Goal: Task Accomplishment & Management: Manage account settings

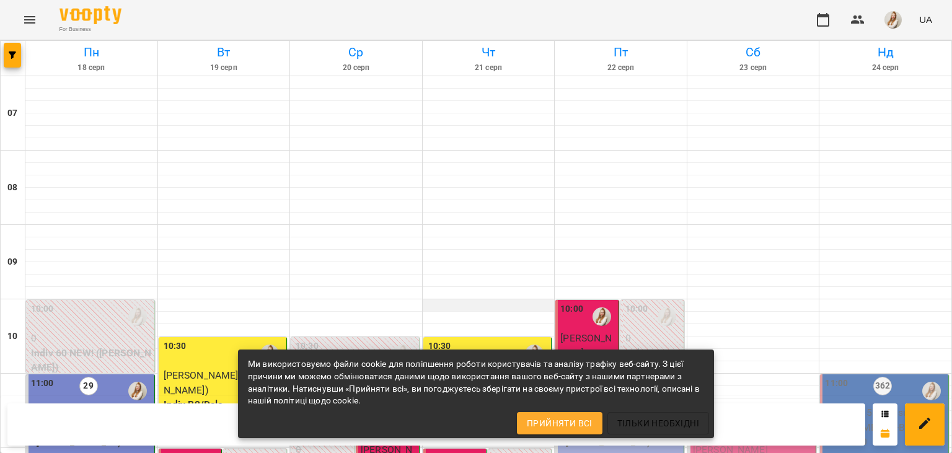
scroll to position [206, 0]
click at [615, 374] on div "11:00 30 6 Group 90 ([PERSON_NAME] В1 ПН_ПТ 11_00)" at bounding box center [619, 429] width 129 height 110
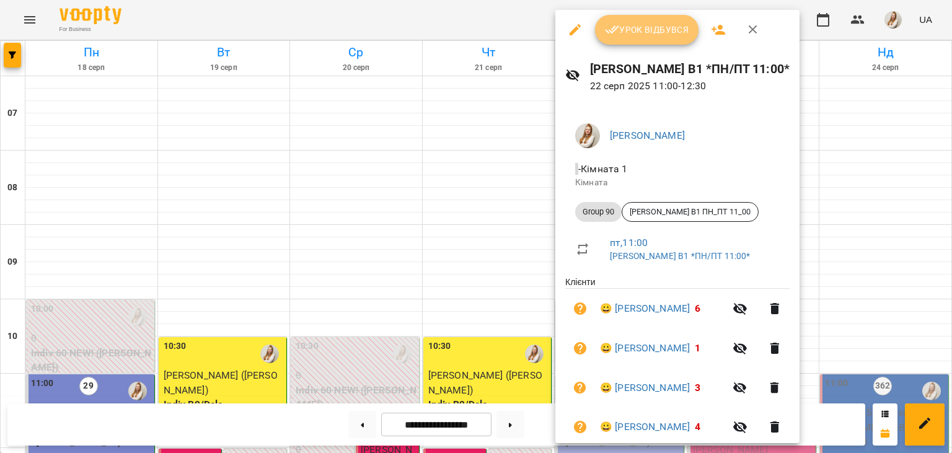
click at [685, 31] on span "Урок відбувся" at bounding box center [647, 29] width 84 height 15
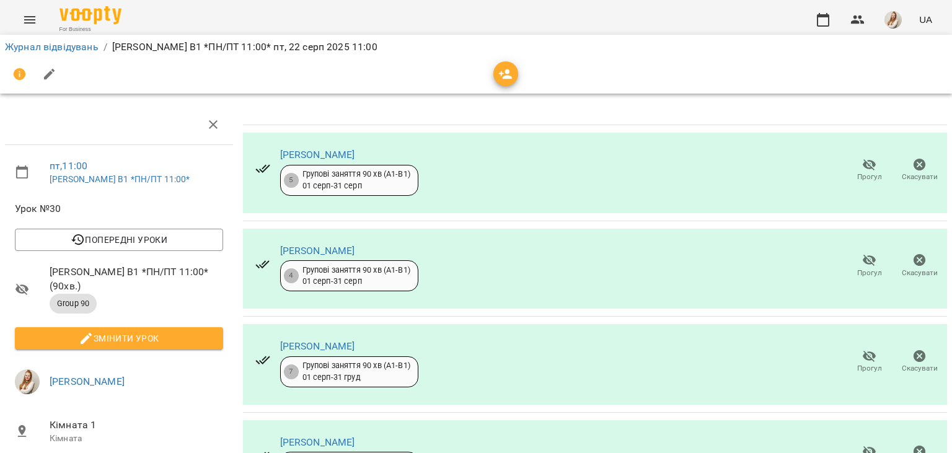
scroll to position [49, 0]
click at [858, 253] on span "Прогул" at bounding box center [869, 265] width 35 height 25
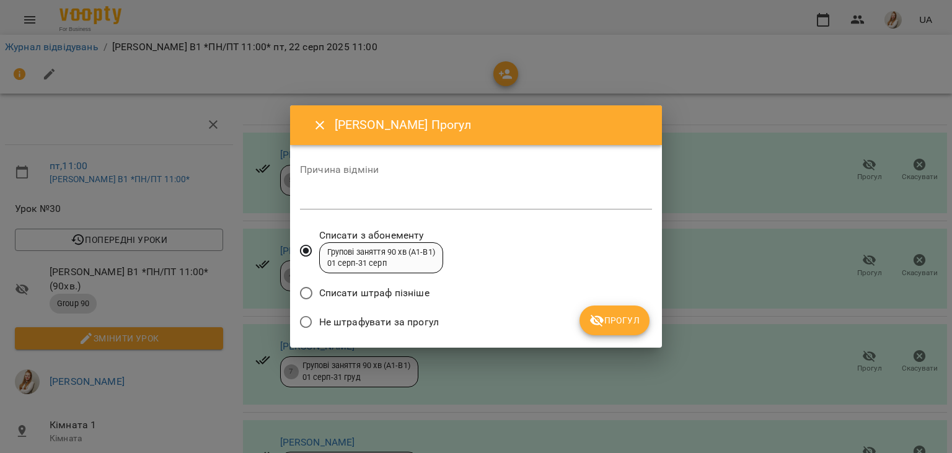
click at [375, 323] on span "Не штрафувати за прогул" at bounding box center [379, 322] width 120 height 15
click at [606, 321] on span "Прогул" at bounding box center [614, 320] width 50 height 15
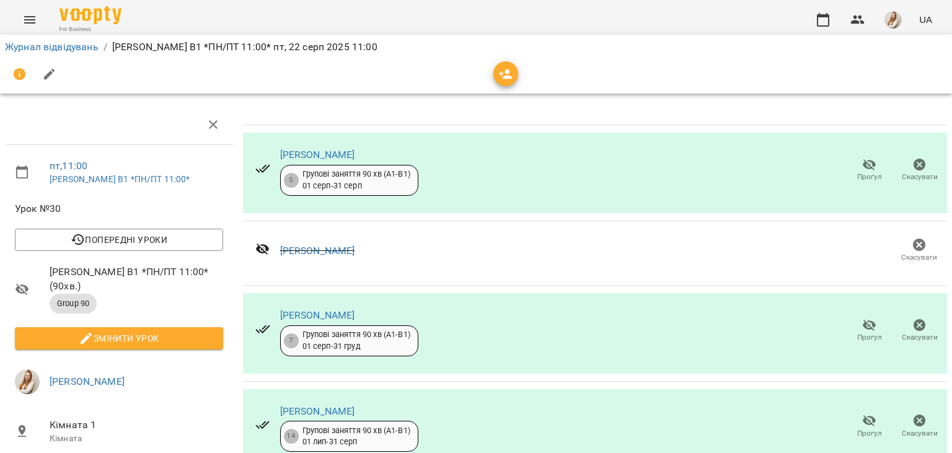
scroll to position [230, 0]
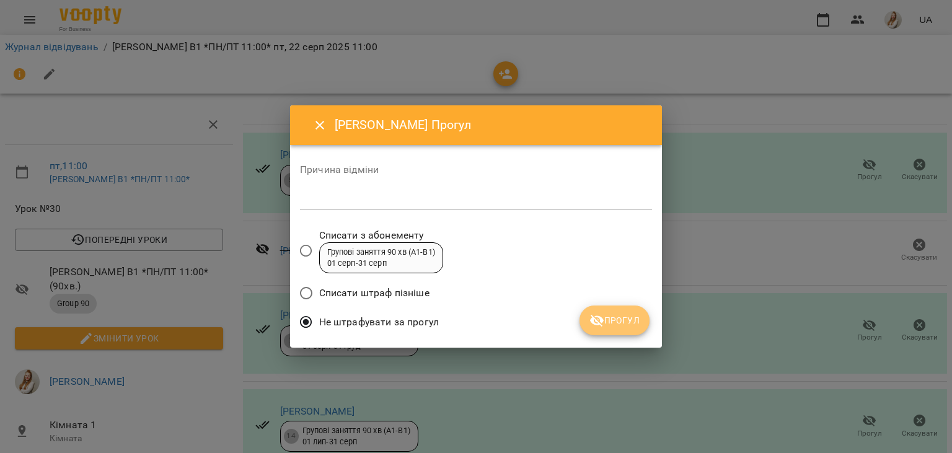
click at [589, 328] on button "Прогул" at bounding box center [614, 321] width 70 height 30
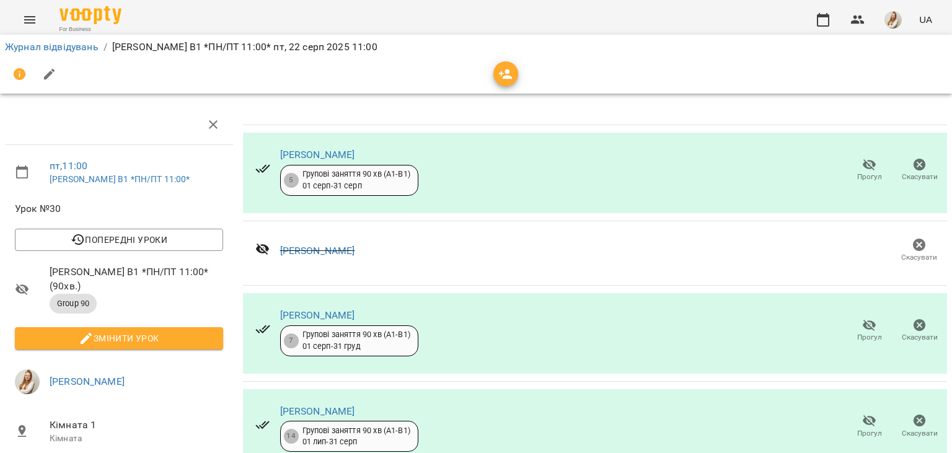
click at [42, 80] on icon "button" at bounding box center [49, 74] width 15 height 15
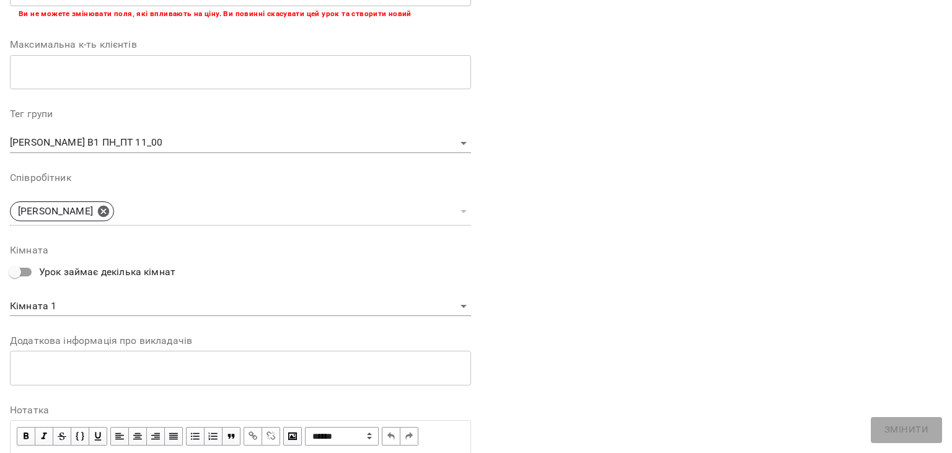
scroll to position [371, 0]
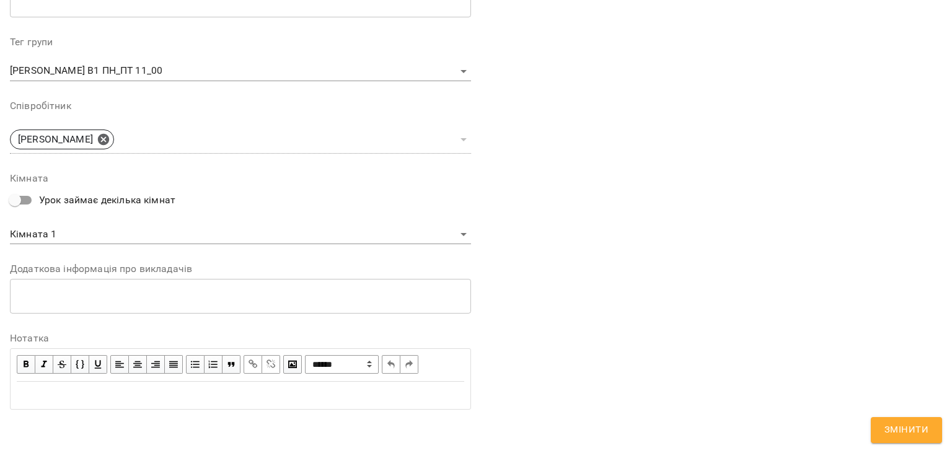
click at [164, 388] on div "Edit text" at bounding box center [240, 395] width 447 height 15
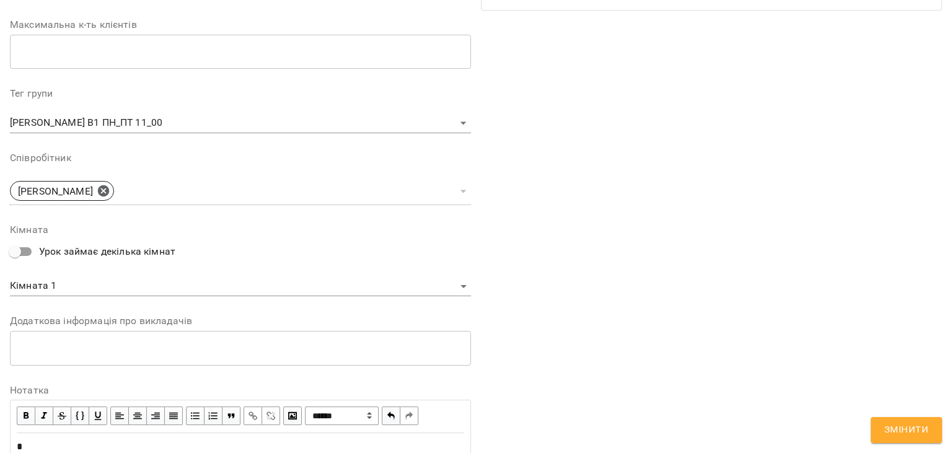
scroll to position [422, 0]
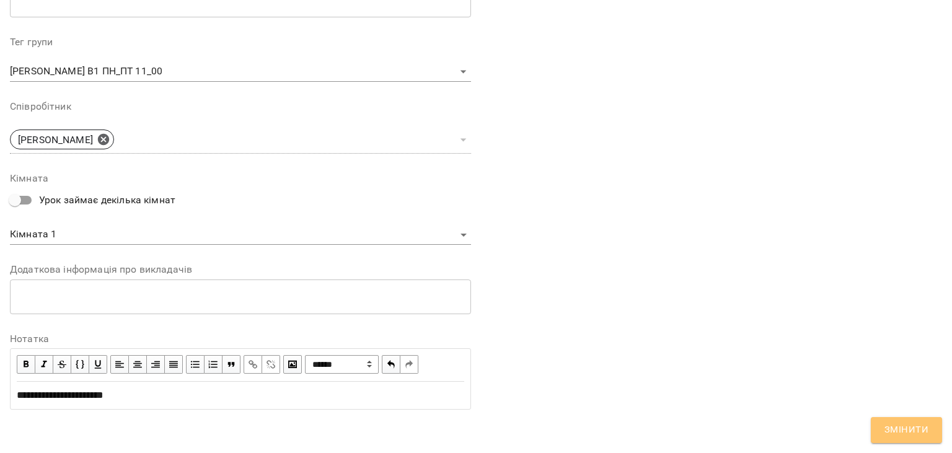
click at [918, 429] on span "Змінити" at bounding box center [906, 430] width 44 height 16
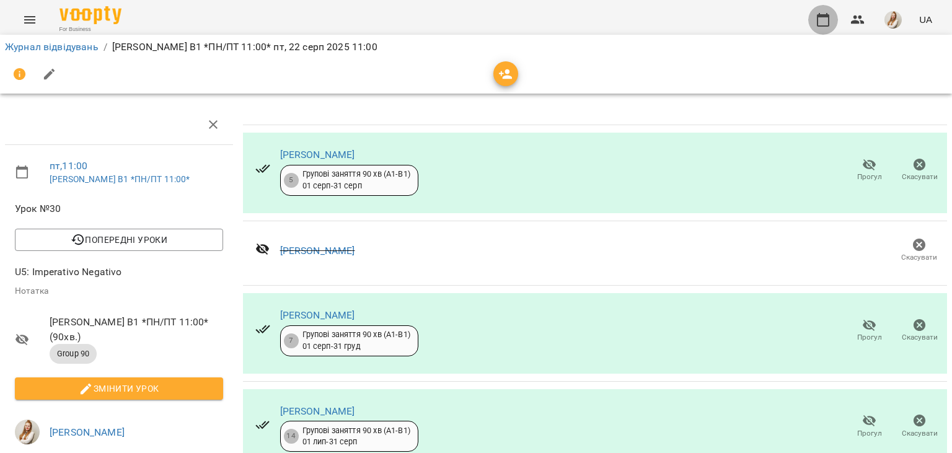
click at [824, 27] on icon "button" at bounding box center [823, 19] width 15 height 15
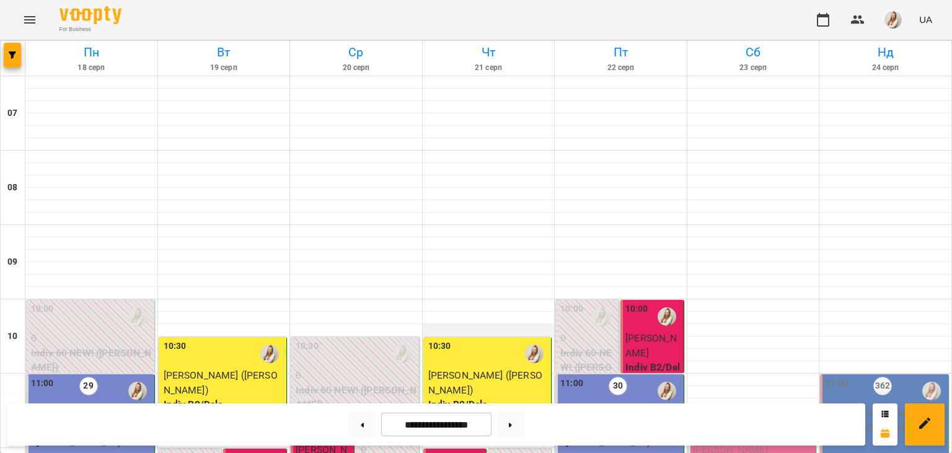
scroll to position [265, 0]
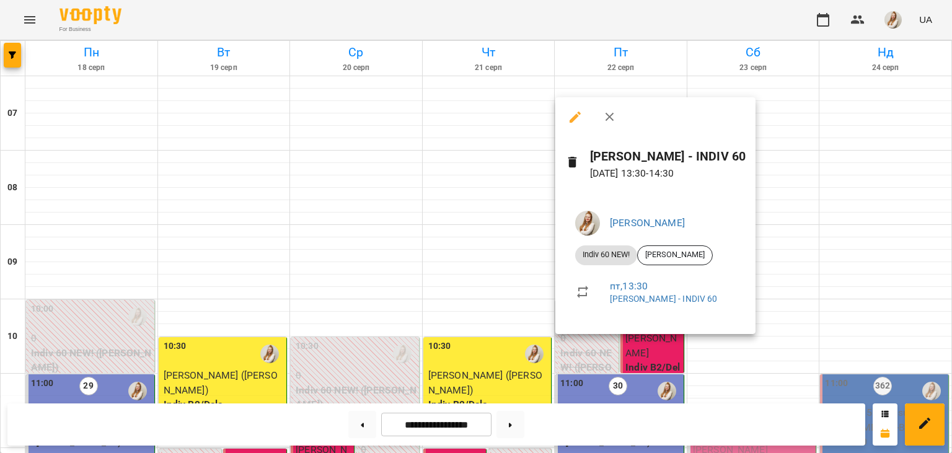
click at [521, 43] on div at bounding box center [476, 226] width 952 height 453
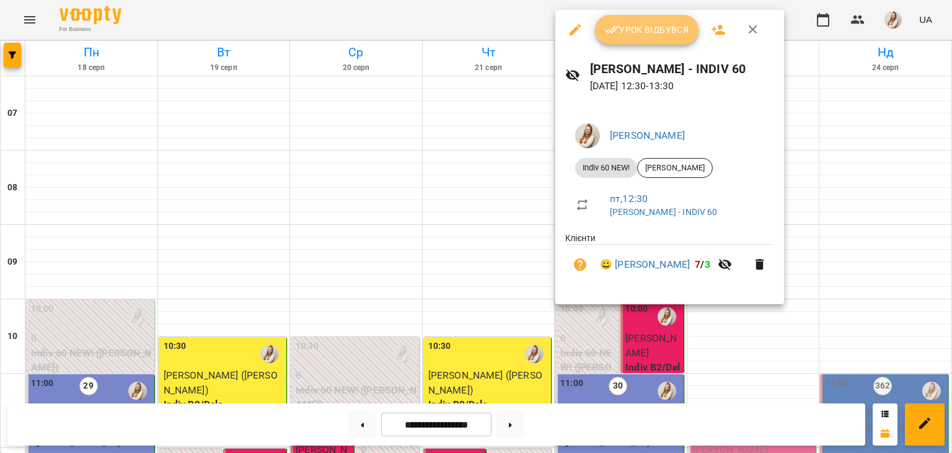
click at [692, 29] on button "Урок відбувся" at bounding box center [647, 30] width 104 height 30
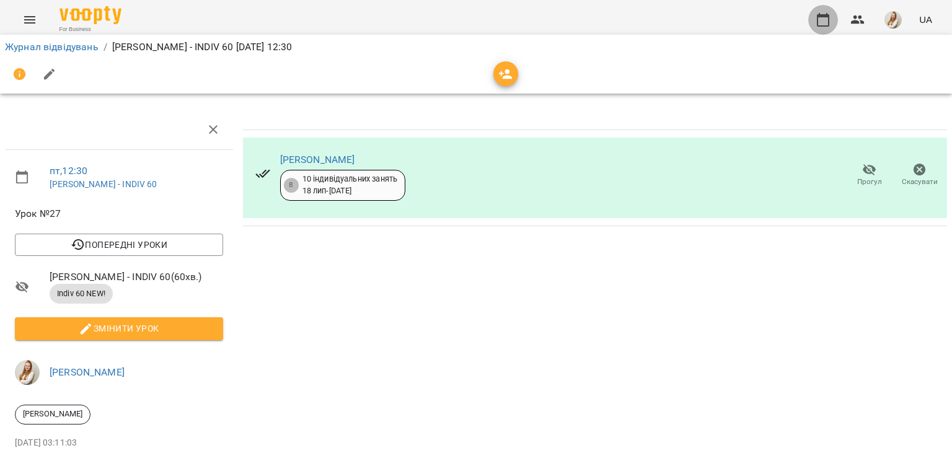
click at [821, 17] on icon "button" at bounding box center [823, 20] width 12 height 14
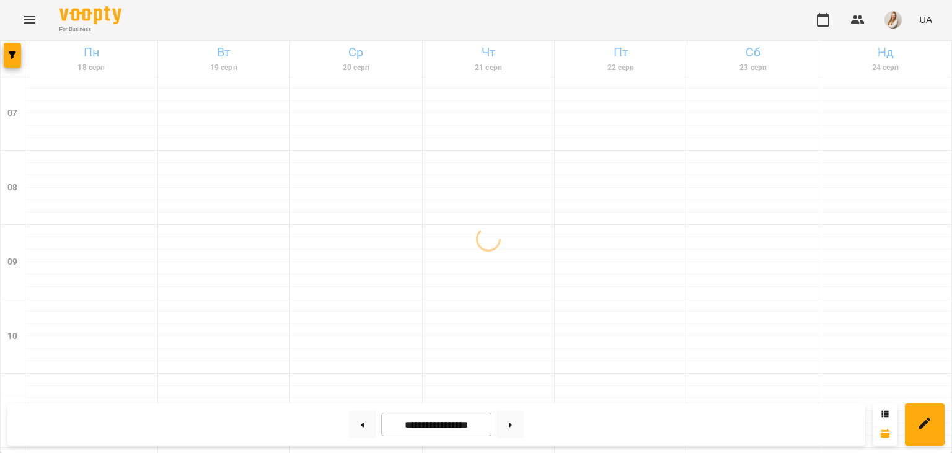
click at [465, 16] on div "For Business UA" at bounding box center [476, 20] width 952 height 40
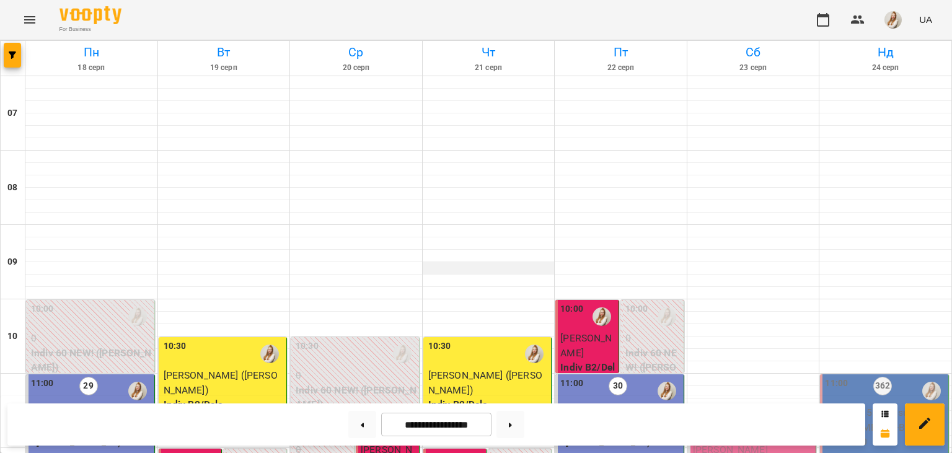
scroll to position [490, 0]
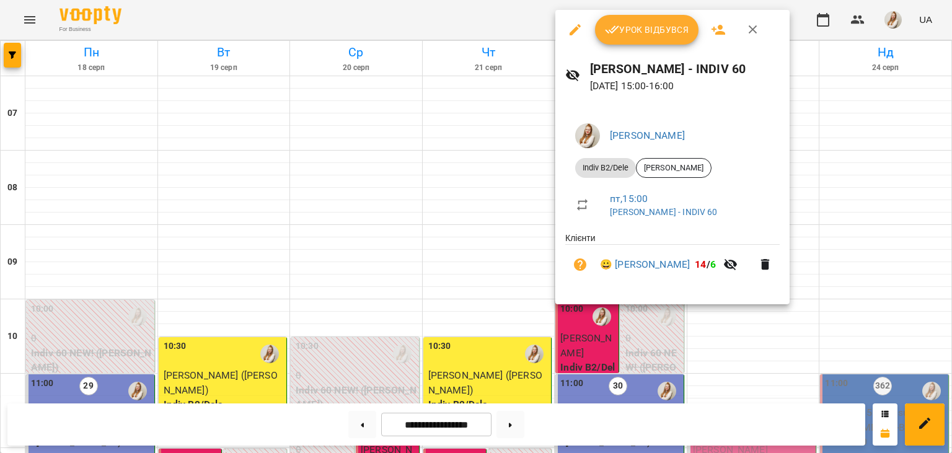
click at [690, 30] on button "Урок відбувся" at bounding box center [647, 30] width 104 height 30
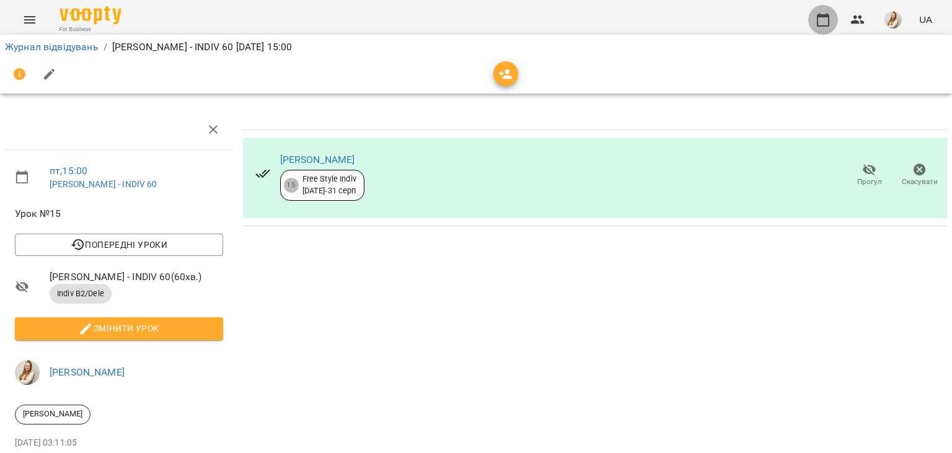
click at [827, 20] on icon "button" at bounding box center [823, 19] width 15 height 15
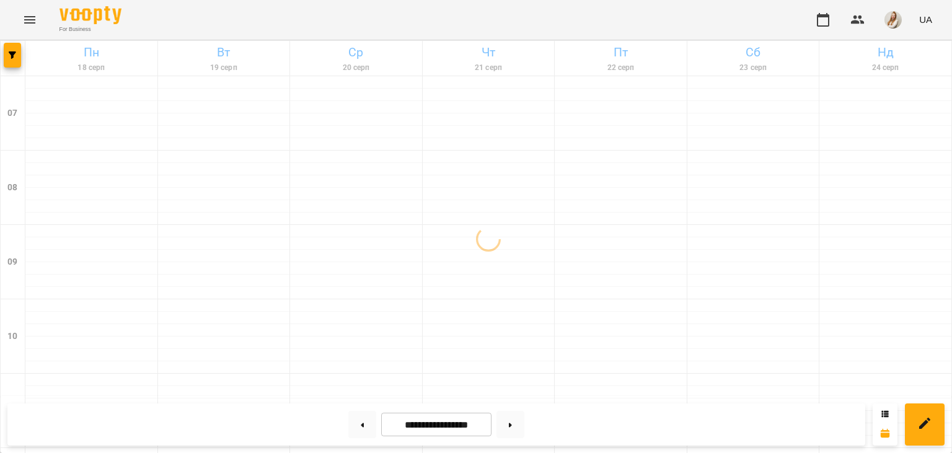
click at [500, 16] on div "For Business UA" at bounding box center [476, 20] width 952 height 40
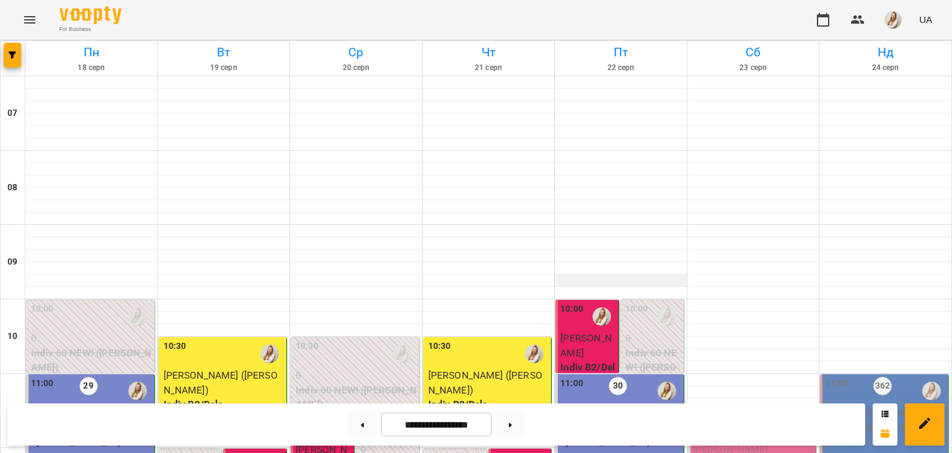
scroll to position [317, 0]
click at [904, 22] on button "button" at bounding box center [893, 20] width 32 height 32
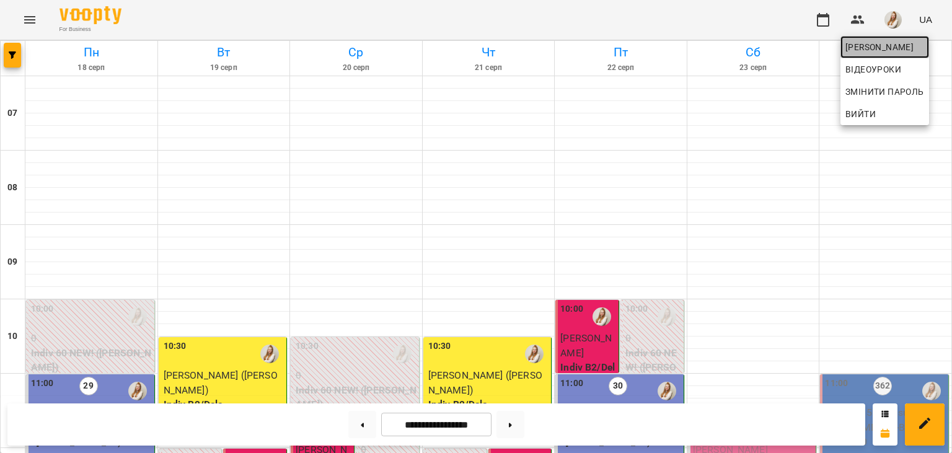
click at [874, 45] on span "[PERSON_NAME]" at bounding box center [884, 47] width 79 height 15
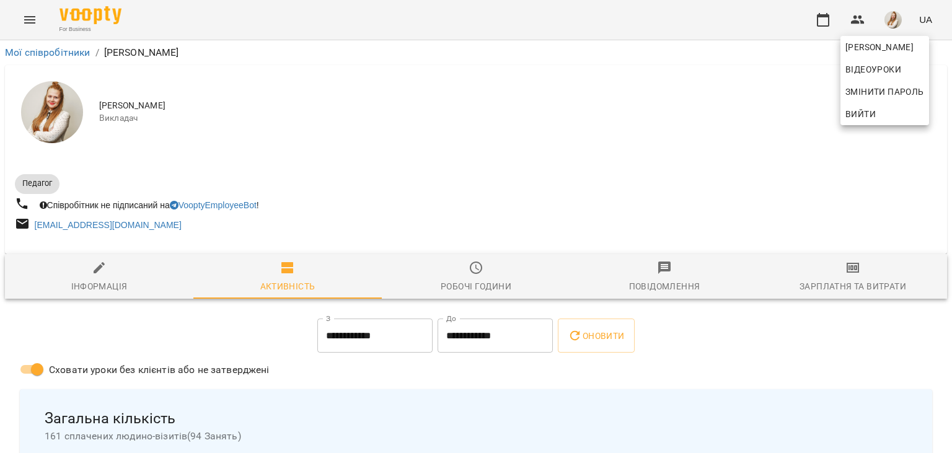
click at [856, 288] on div at bounding box center [476, 226] width 952 height 453
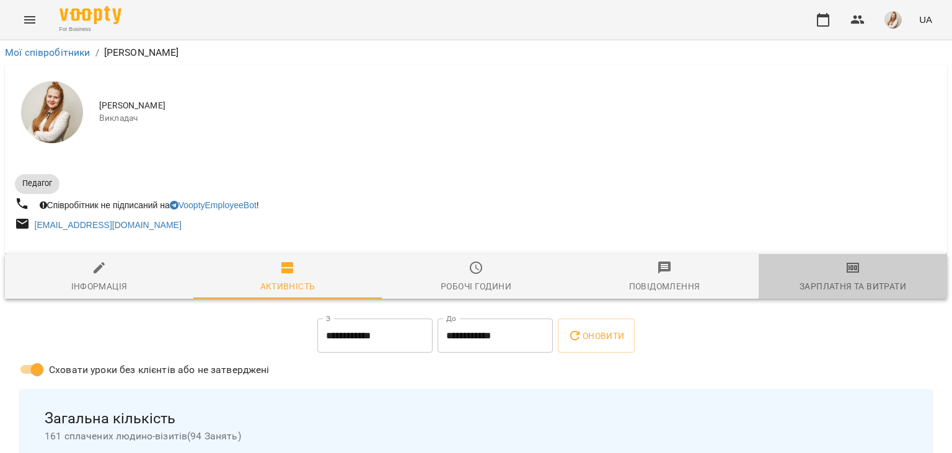
click at [856, 288] on div "Зарплатня та Витрати" at bounding box center [852, 286] width 107 height 15
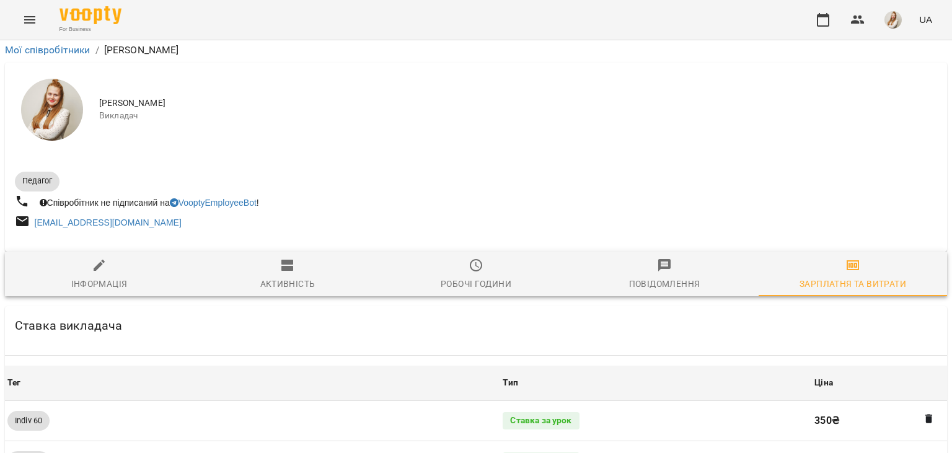
scroll to position [1391, 0]
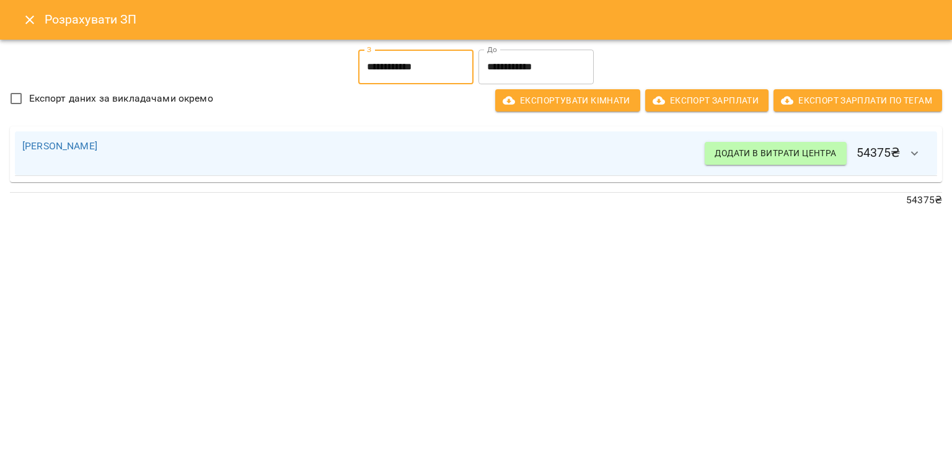
click at [431, 60] on input "**********" at bounding box center [415, 67] width 115 height 35
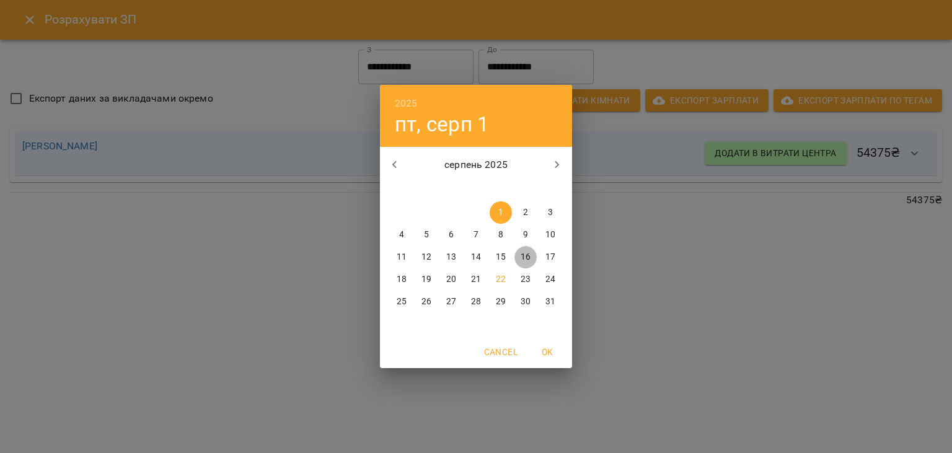
click at [529, 257] on p "16" at bounding box center [526, 257] width 10 height 12
type input "**********"
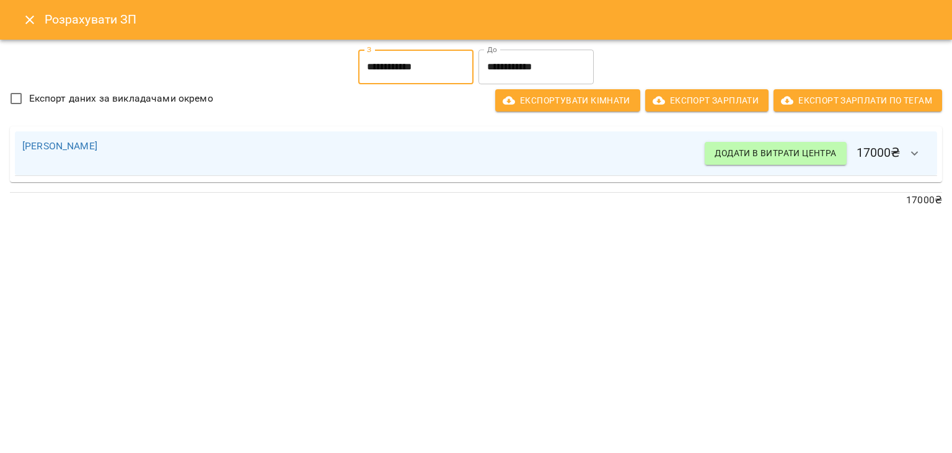
click at [27, 17] on icon "Close" at bounding box center [29, 19] width 9 height 9
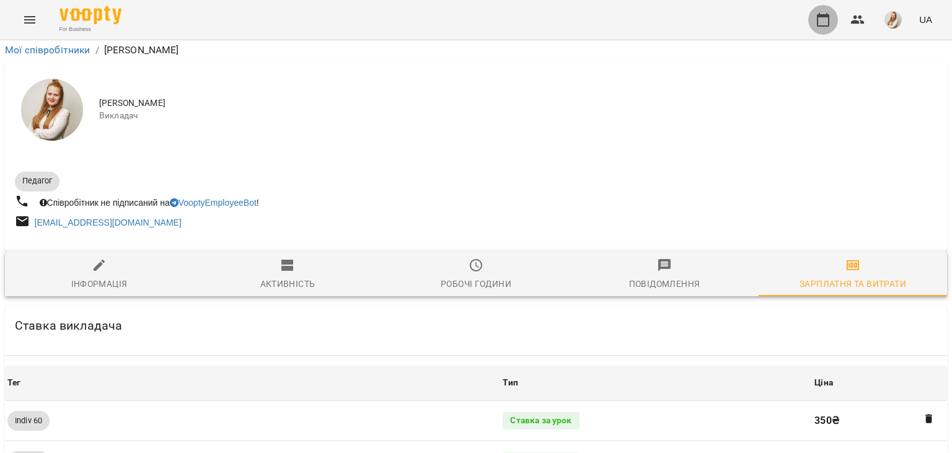
click at [821, 23] on icon "button" at bounding box center [823, 19] width 15 height 15
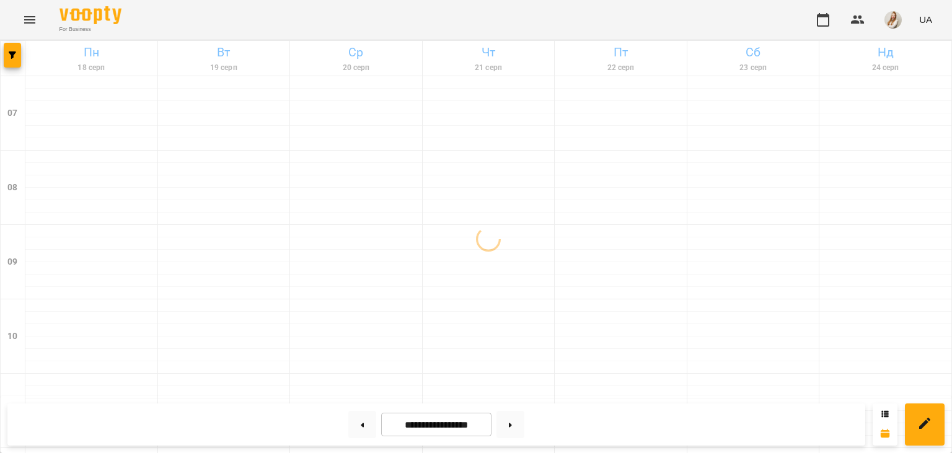
click at [413, 27] on div "For Business UA" at bounding box center [476, 20] width 952 height 40
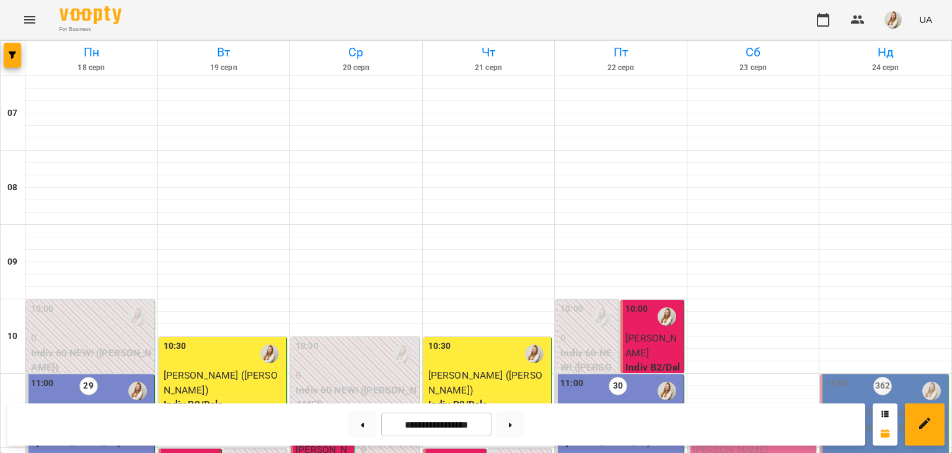
scroll to position [452, 0]
